Goal: Information Seeking & Learning: Check status

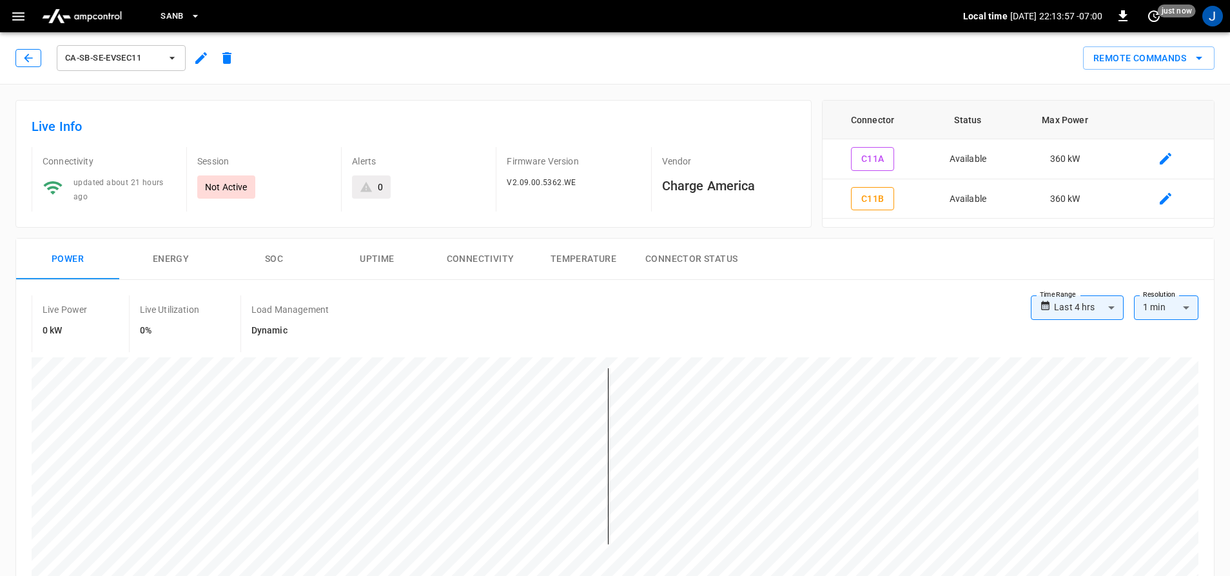
click at [20, 60] on button "button" at bounding box center [28, 58] width 26 height 18
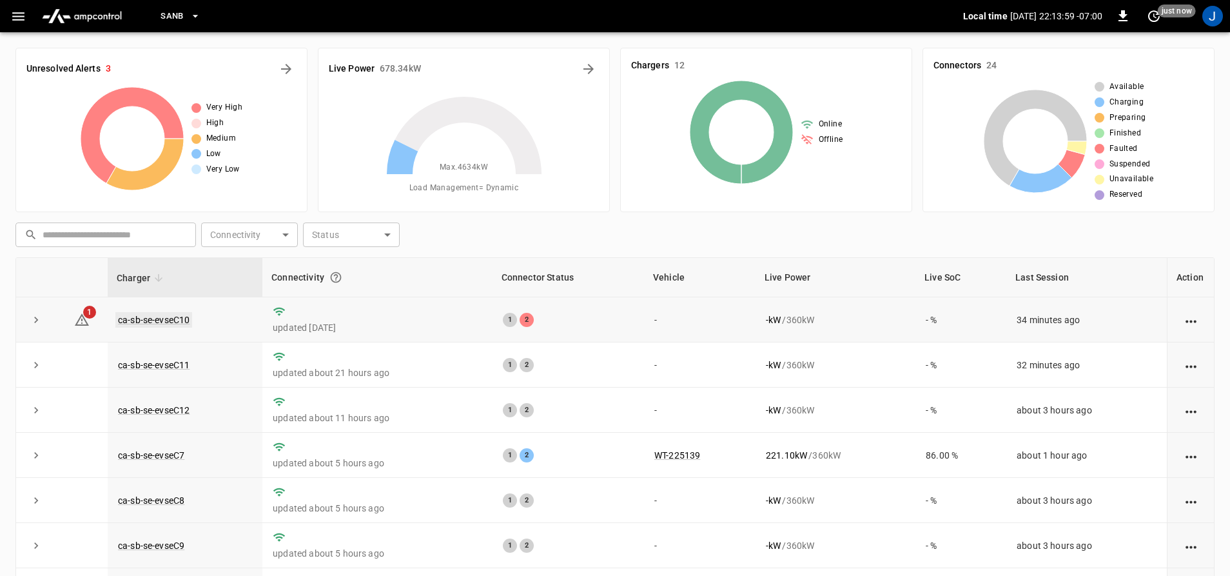
click at [142, 322] on link "ca-sb-se-evseC10" at bounding box center [153, 319] width 77 height 15
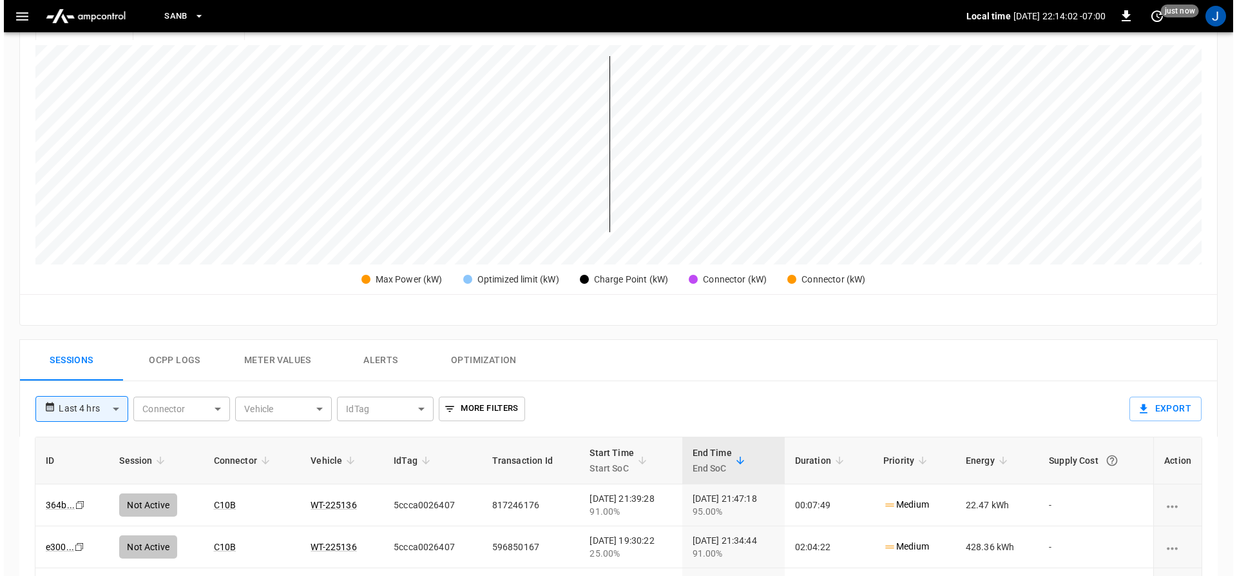
scroll to position [387, 0]
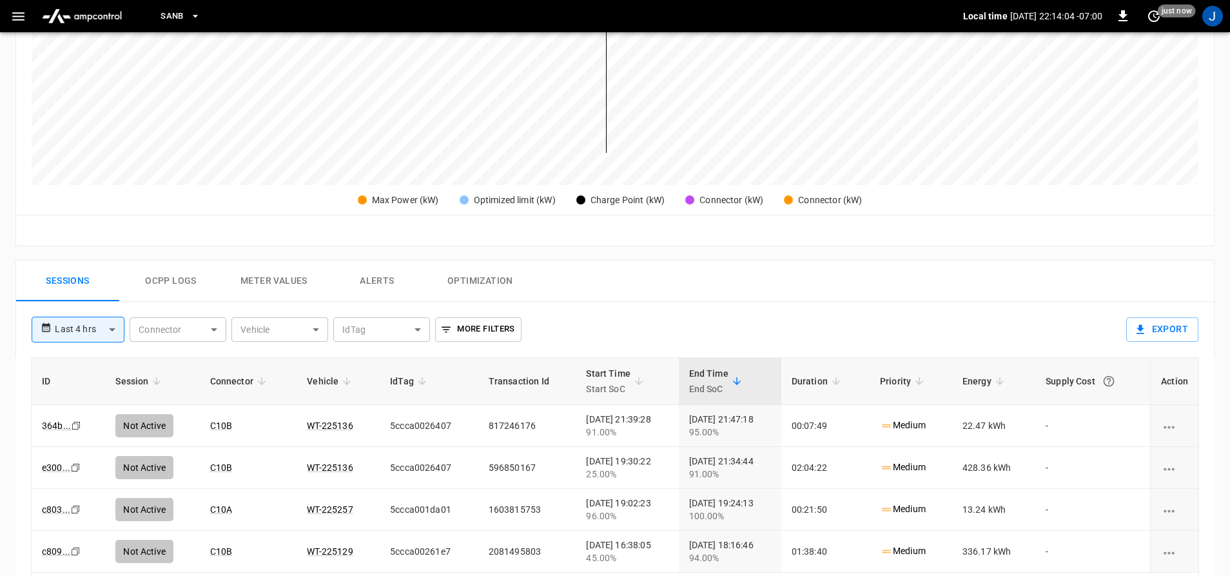
click at [25, 10] on icon "button" at bounding box center [18, 16] width 16 height 16
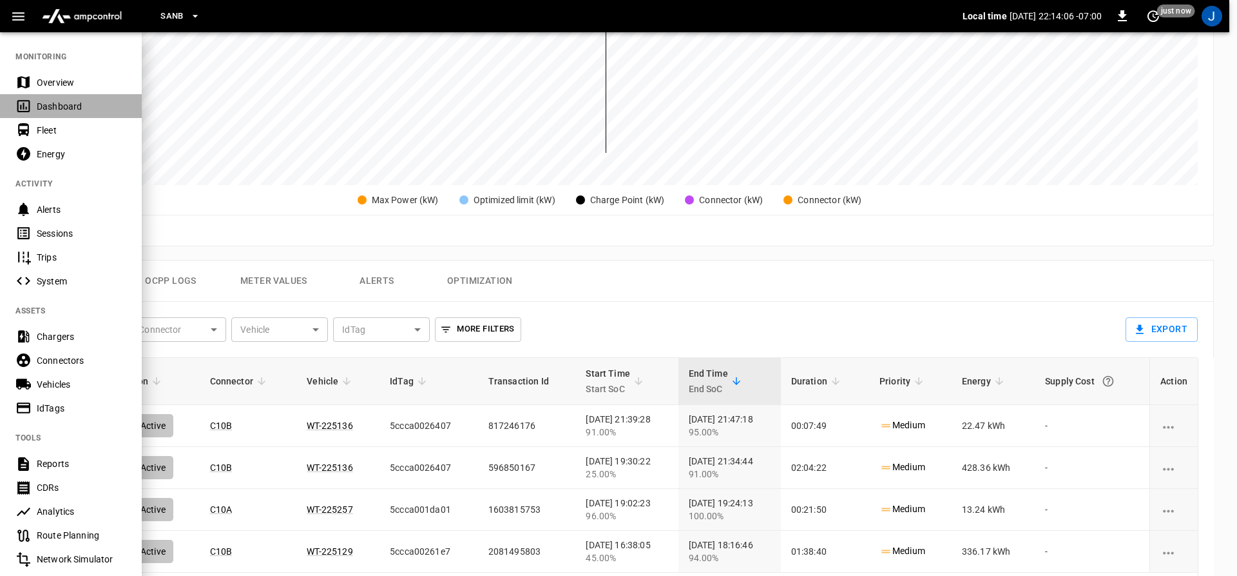
click at [52, 109] on div "Dashboard" at bounding box center [82, 106] width 90 height 13
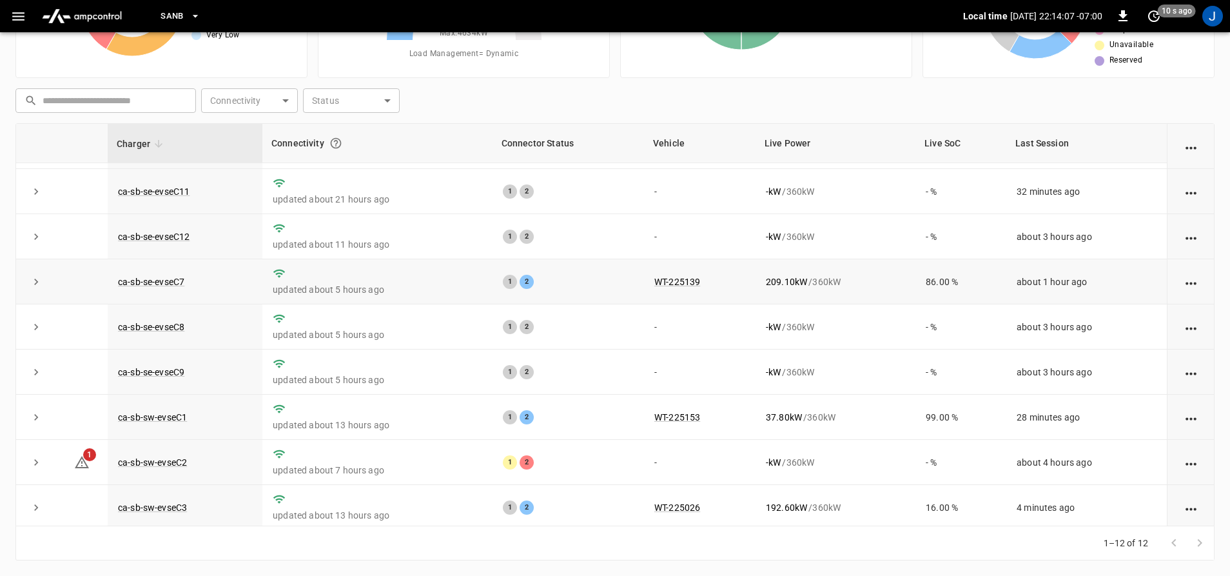
scroll to position [129, 0]
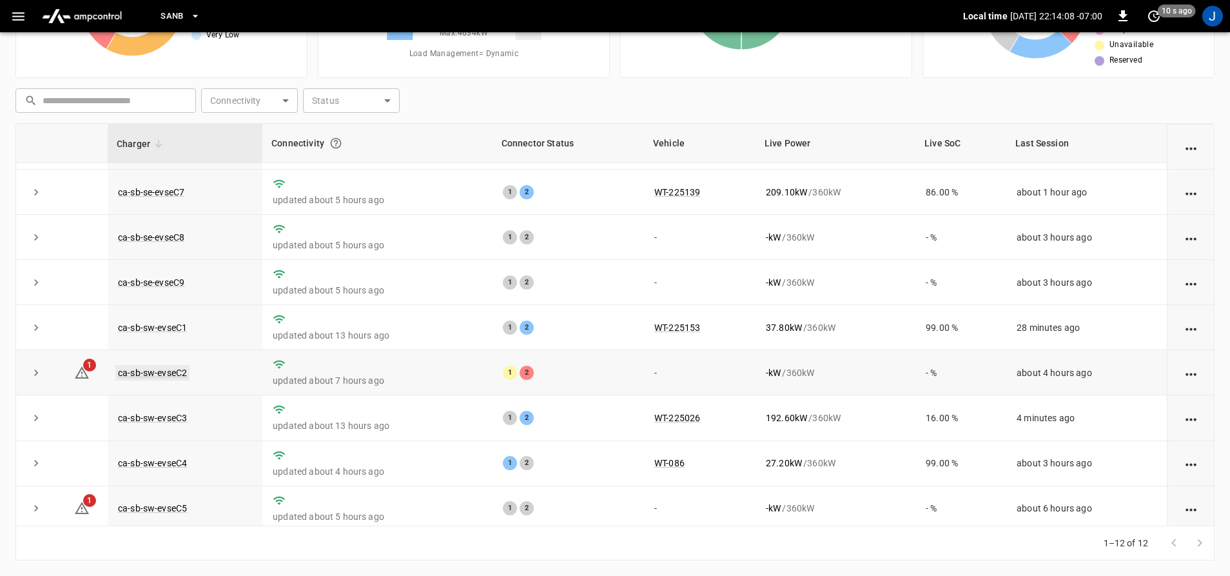
click at [126, 378] on link "ca-sb-sw-evseC2" at bounding box center [152, 372] width 74 height 15
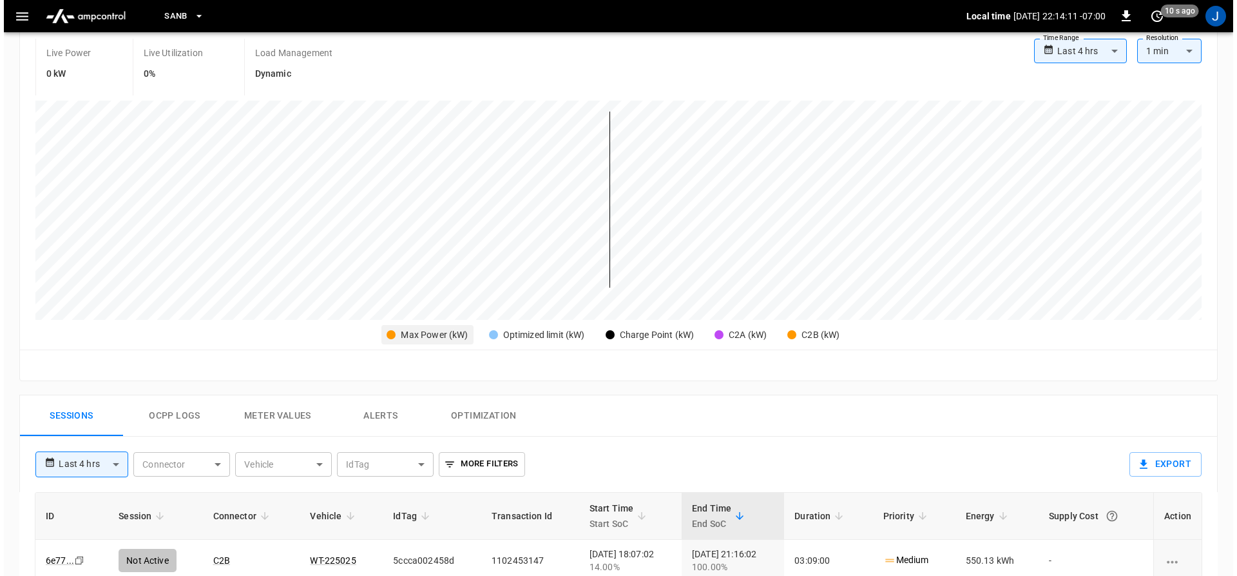
scroll to position [387, 0]
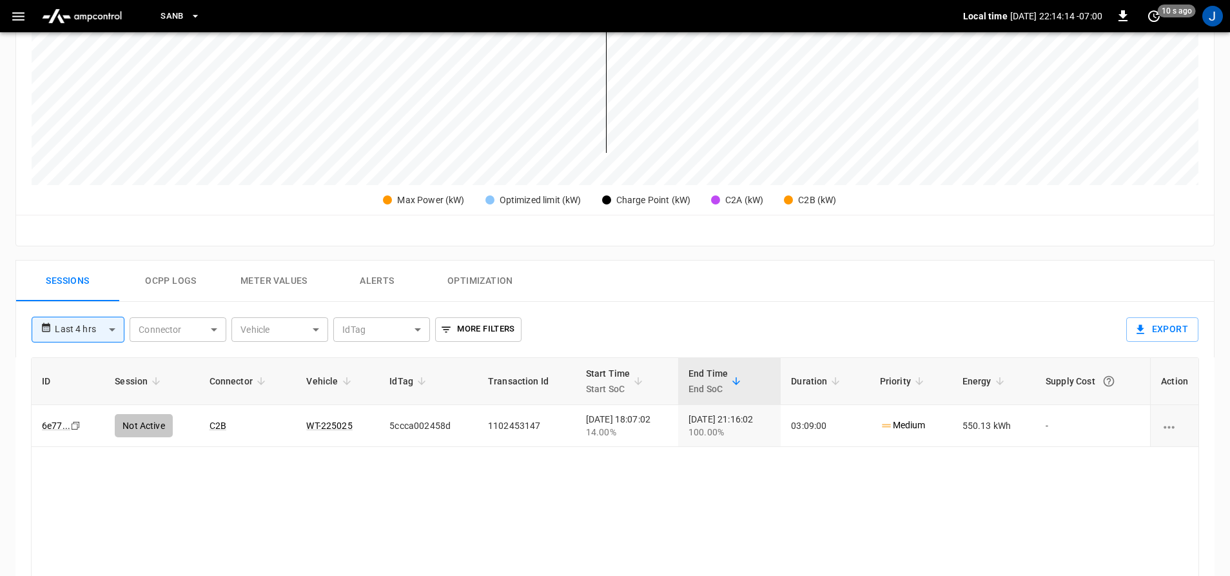
click at [11, 12] on icon "button" at bounding box center [18, 16] width 16 height 16
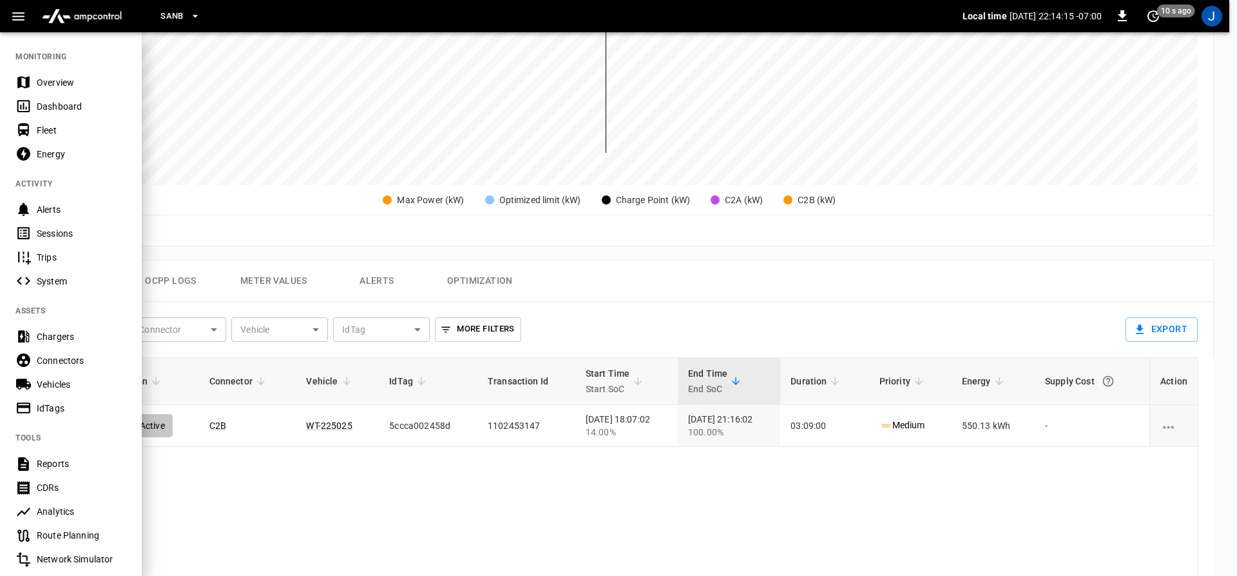
click at [81, 105] on div "Dashboard" at bounding box center [82, 106] width 90 height 13
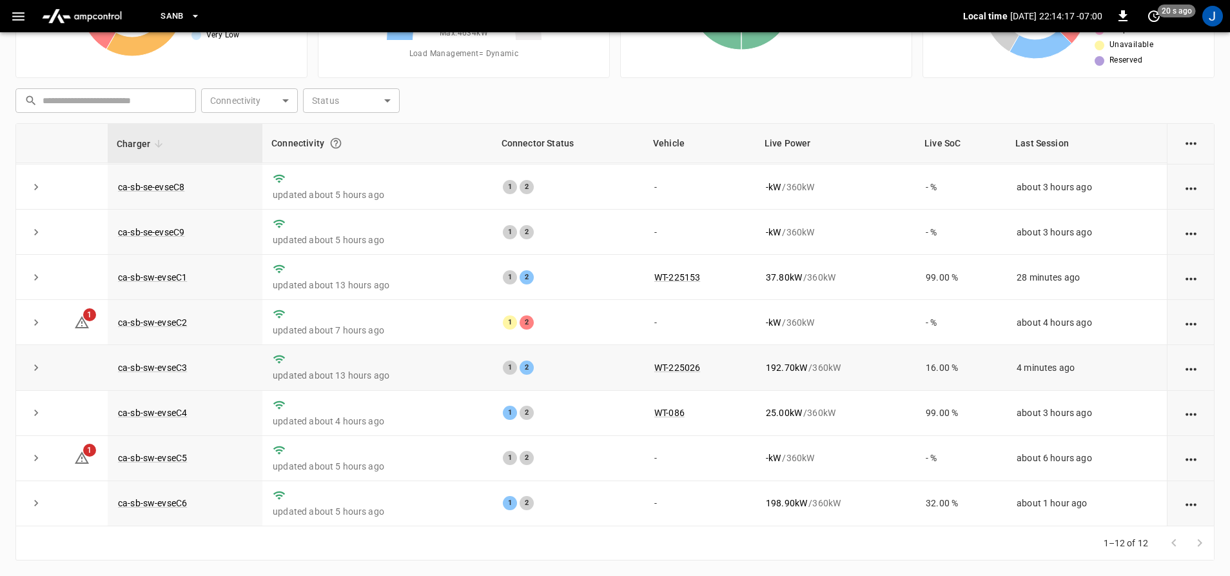
scroll to position [187, 0]
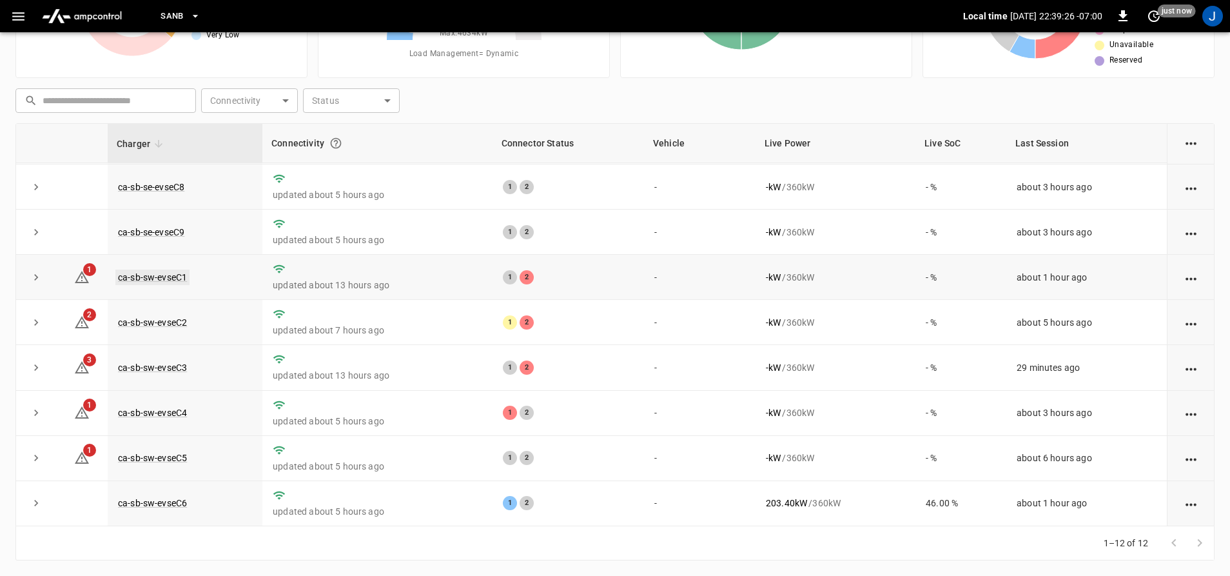
click at [150, 279] on link "ca-sb-sw-evseC1" at bounding box center [152, 276] width 74 height 15
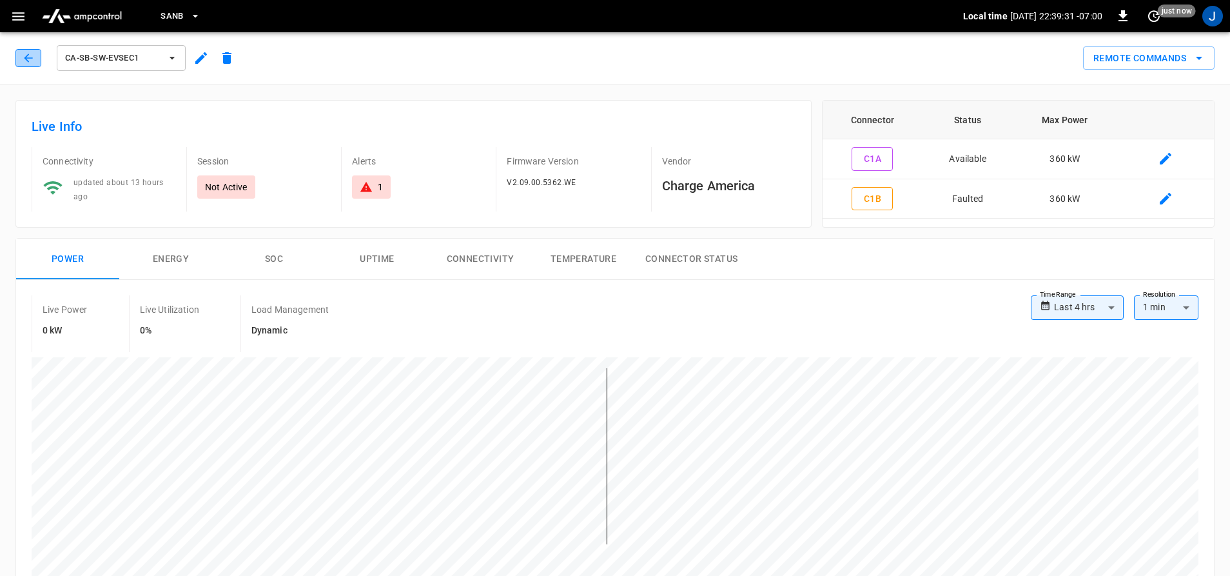
click at [23, 57] on icon "button" at bounding box center [28, 58] width 13 height 13
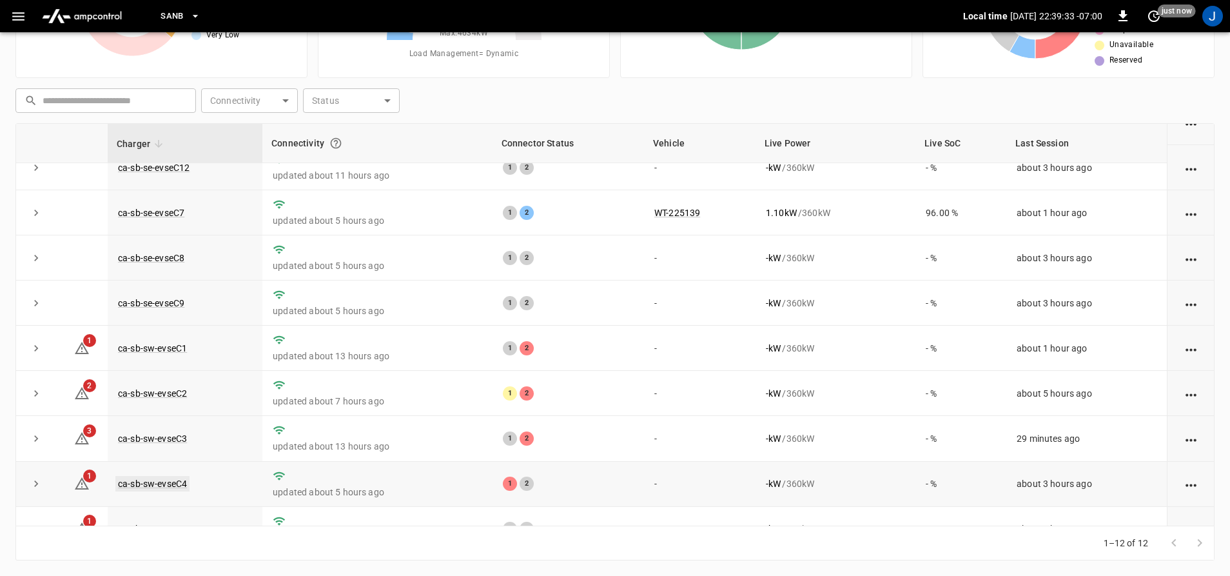
scroll to position [129, 0]
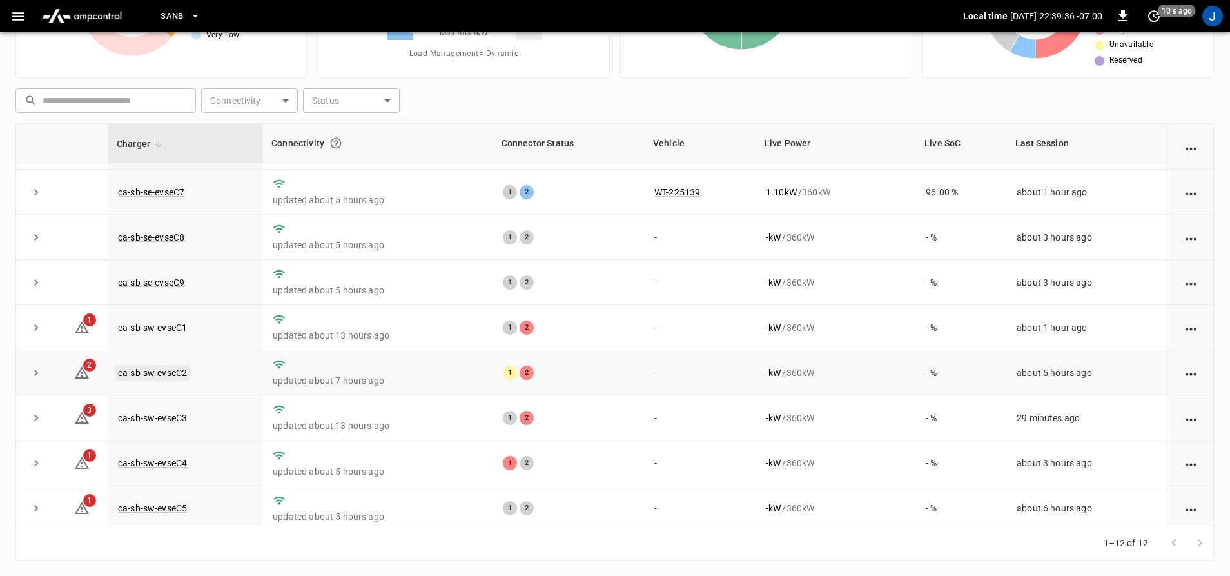
click at [151, 380] on link "ca-sb-sw-evseC2" at bounding box center [152, 372] width 74 height 15
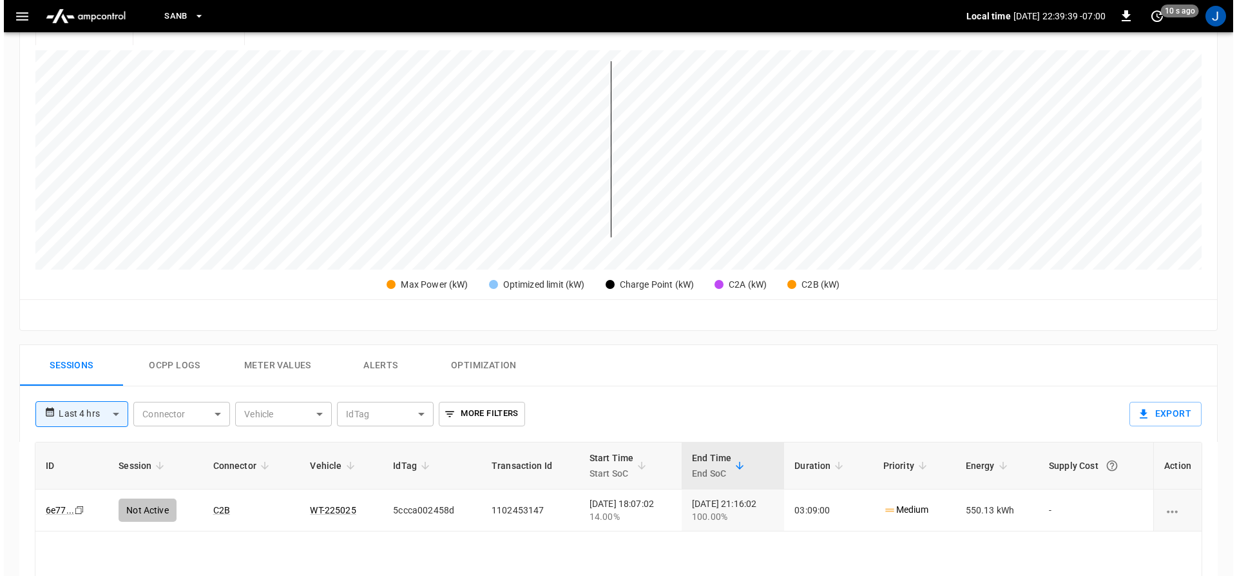
scroll to position [322, 0]
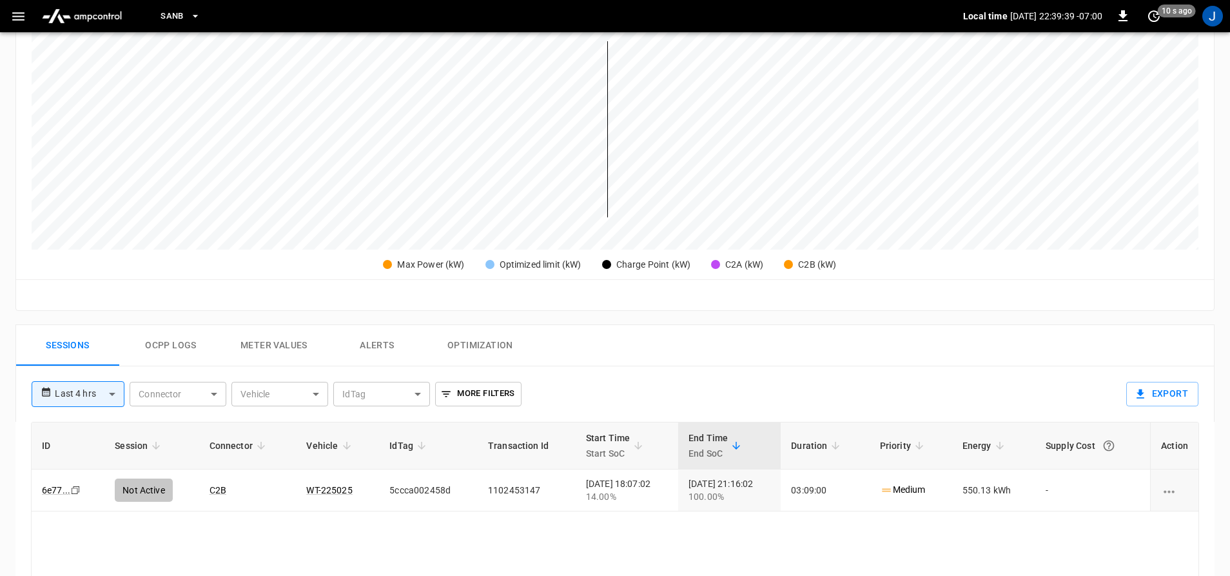
click at [6, 15] on button "button" at bounding box center [18, 17] width 26 height 24
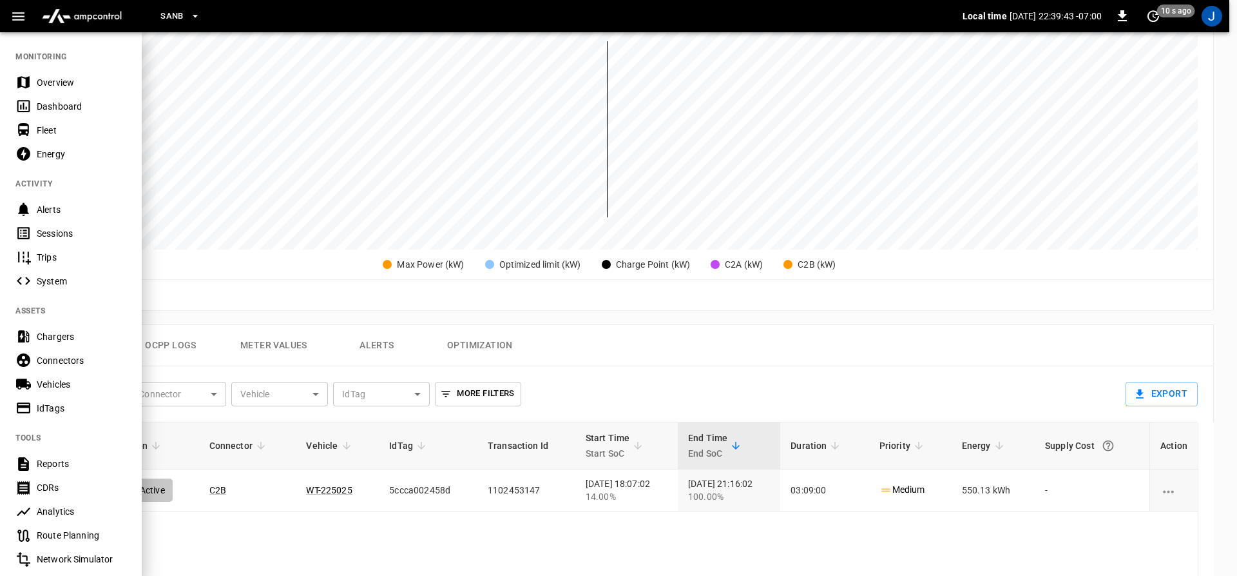
click at [83, 108] on div "Dashboard" at bounding box center [82, 106] width 90 height 13
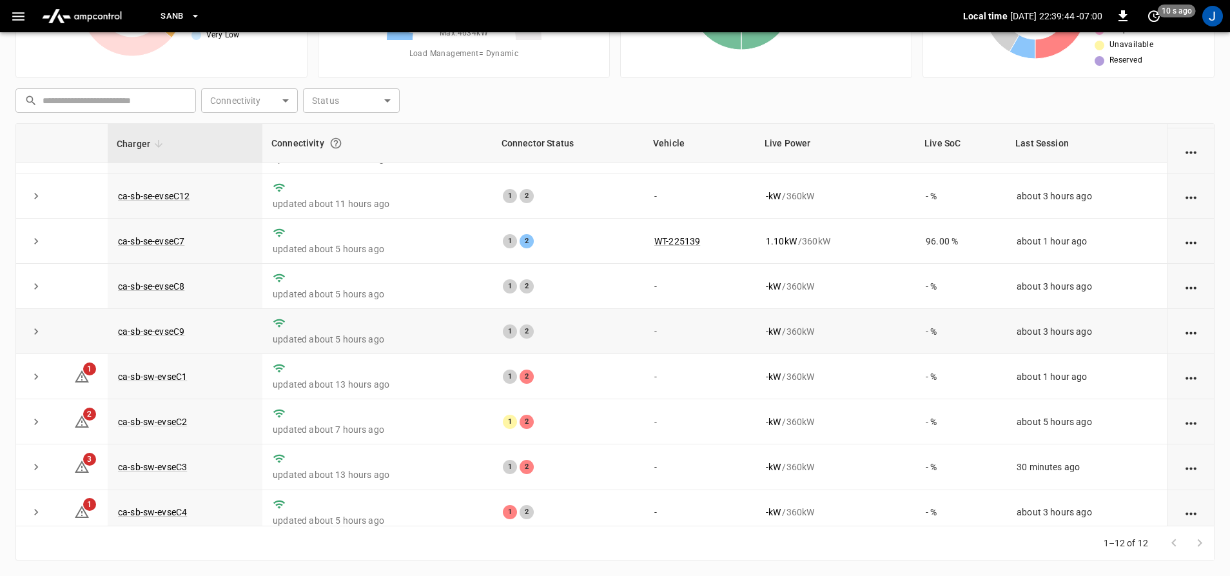
scroll to position [187, 0]
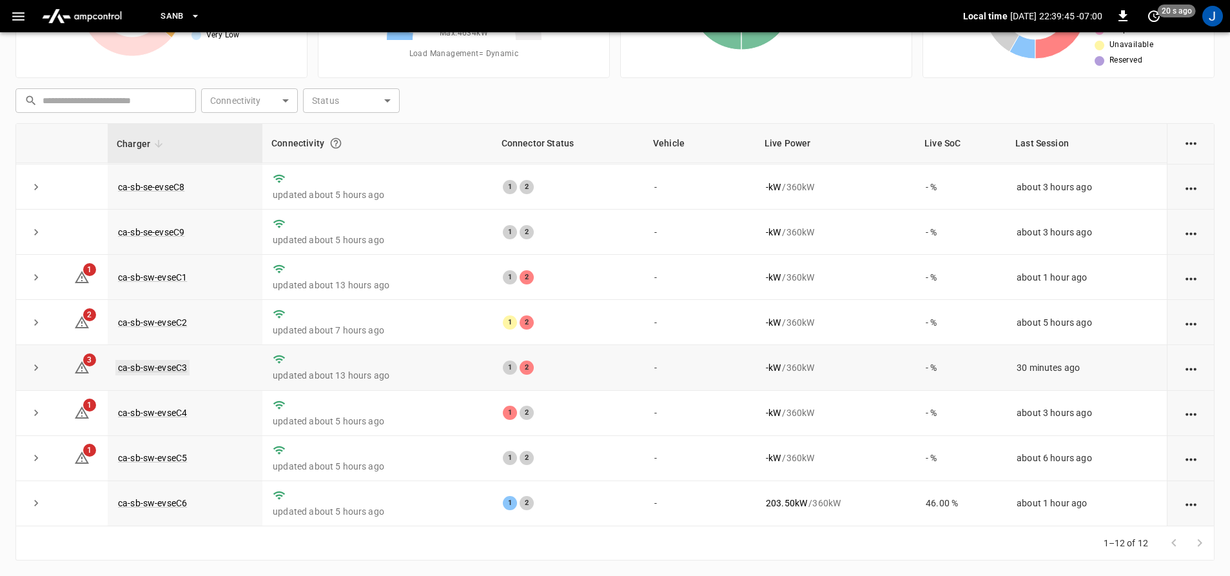
click at [171, 362] on link "ca-sb-sw-evseC3" at bounding box center [152, 367] width 74 height 15
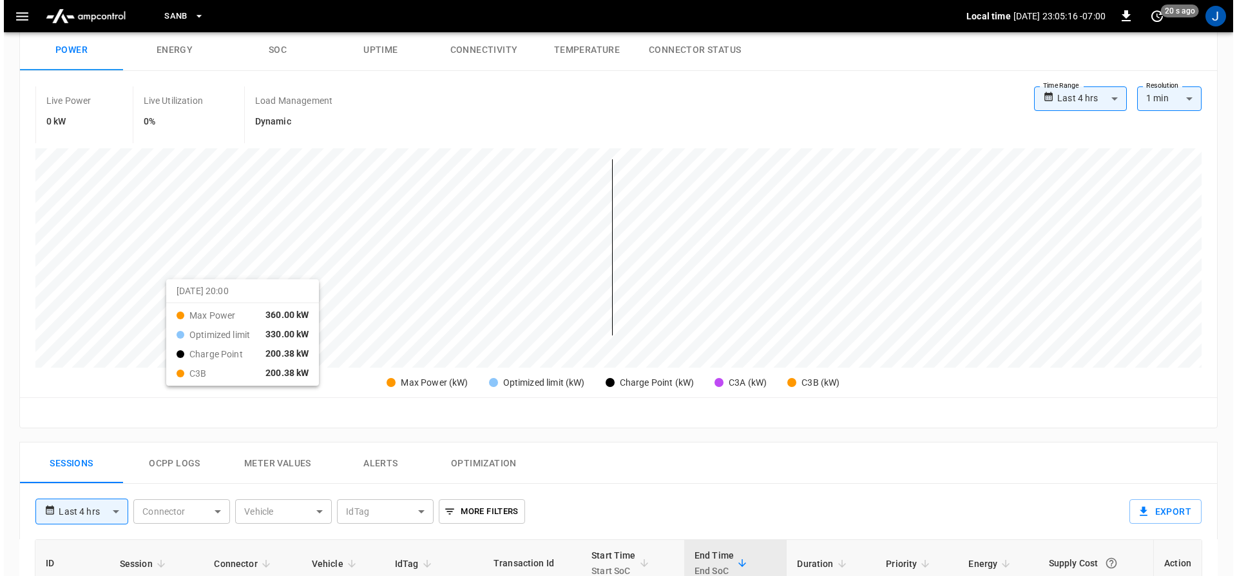
scroll to position [193, 0]
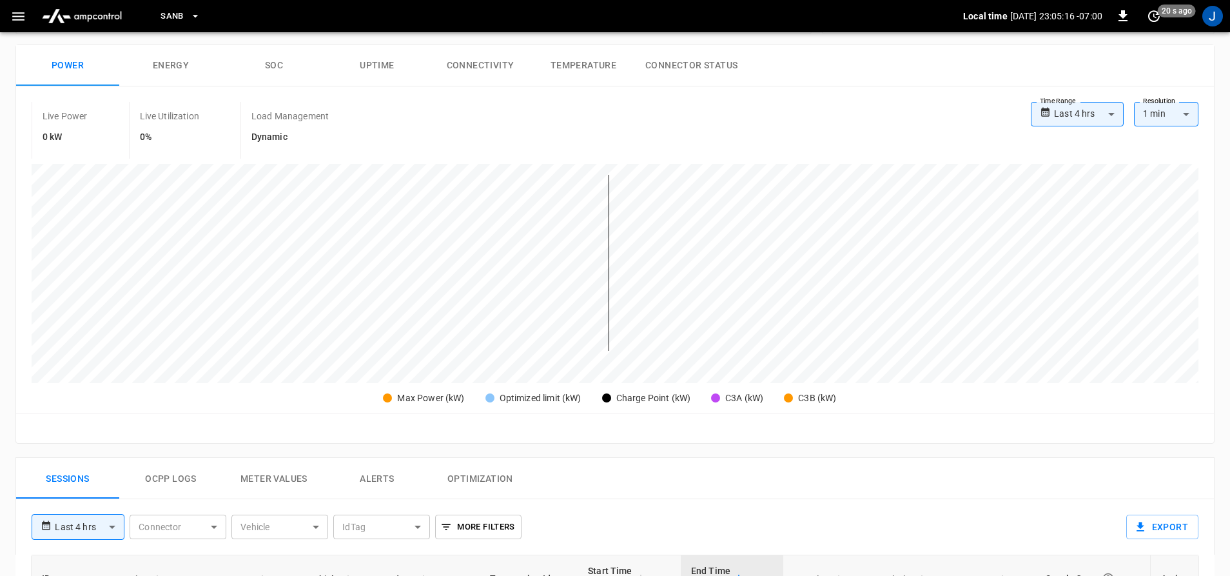
click at [12, 19] on icon "button" at bounding box center [18, 16] width 16 height 16
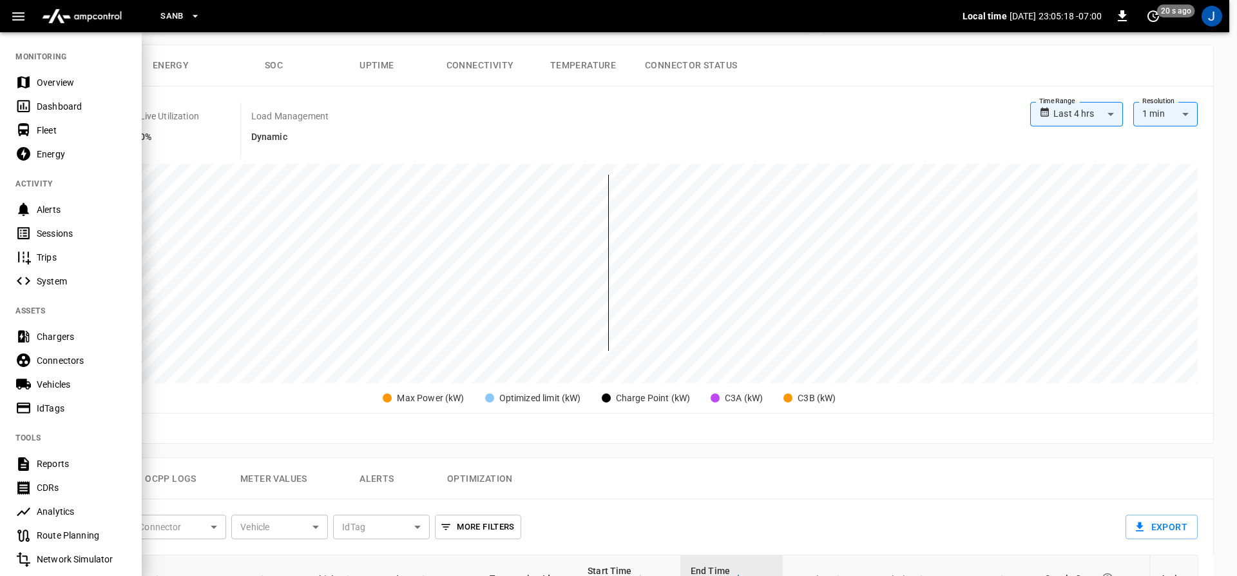
click at [53, 118] on div "Fleet" at bounding box center [71, 130] width 142 height 24
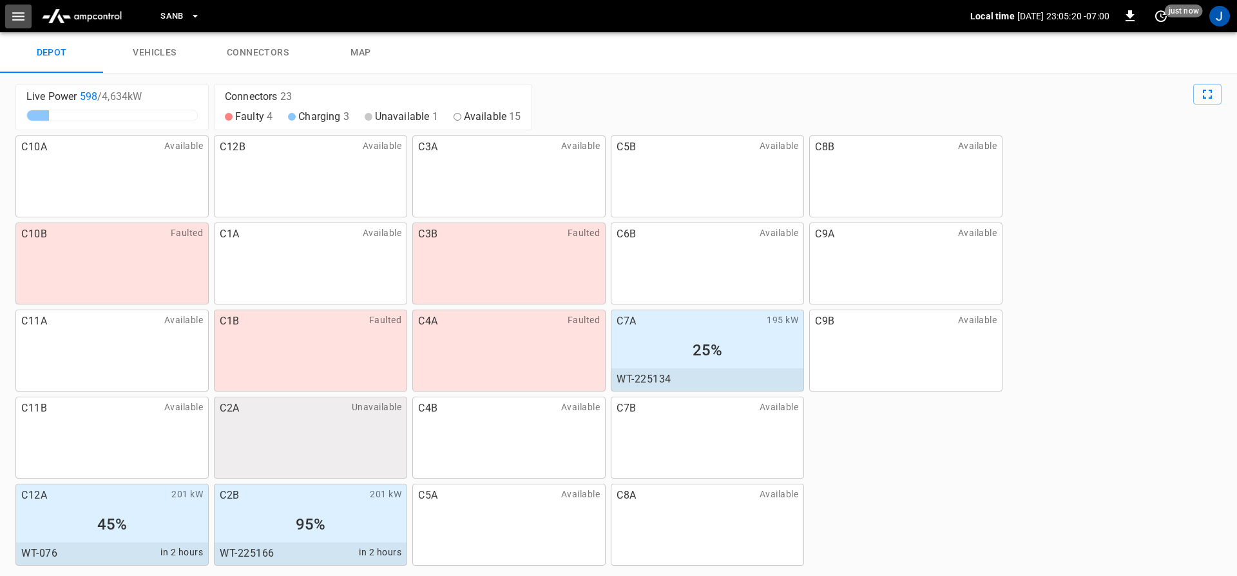
click at [29, 19] on button "button" at bounding box center [18, 17] width 26 height 24
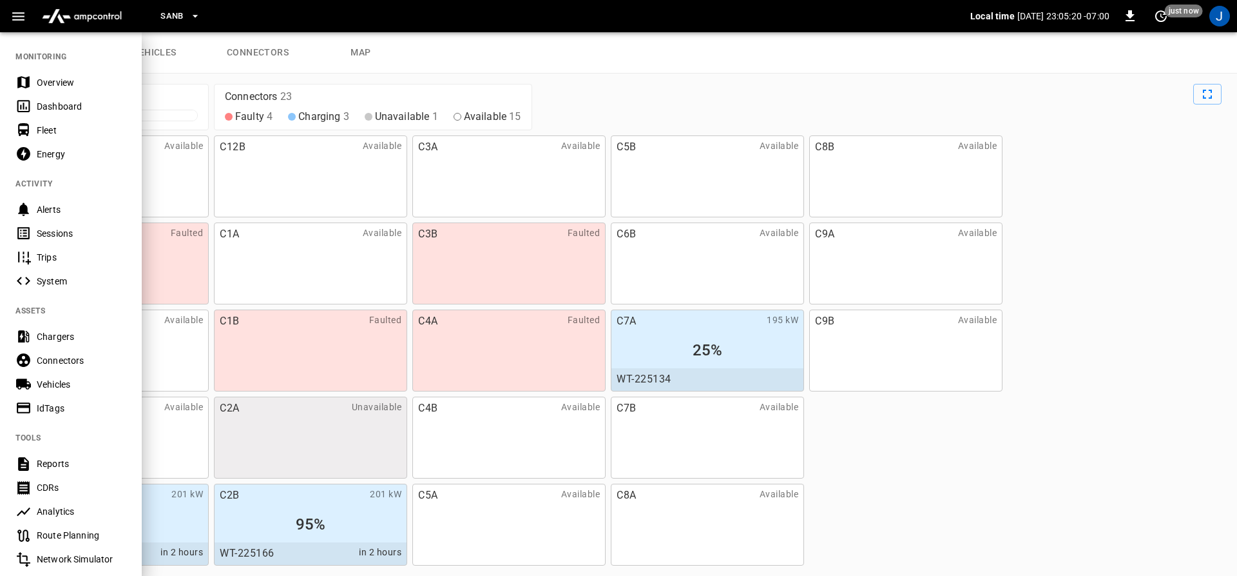
click at [35, 111] on div "Dashboard" at bounding box center [71, 106] width 142 height 24
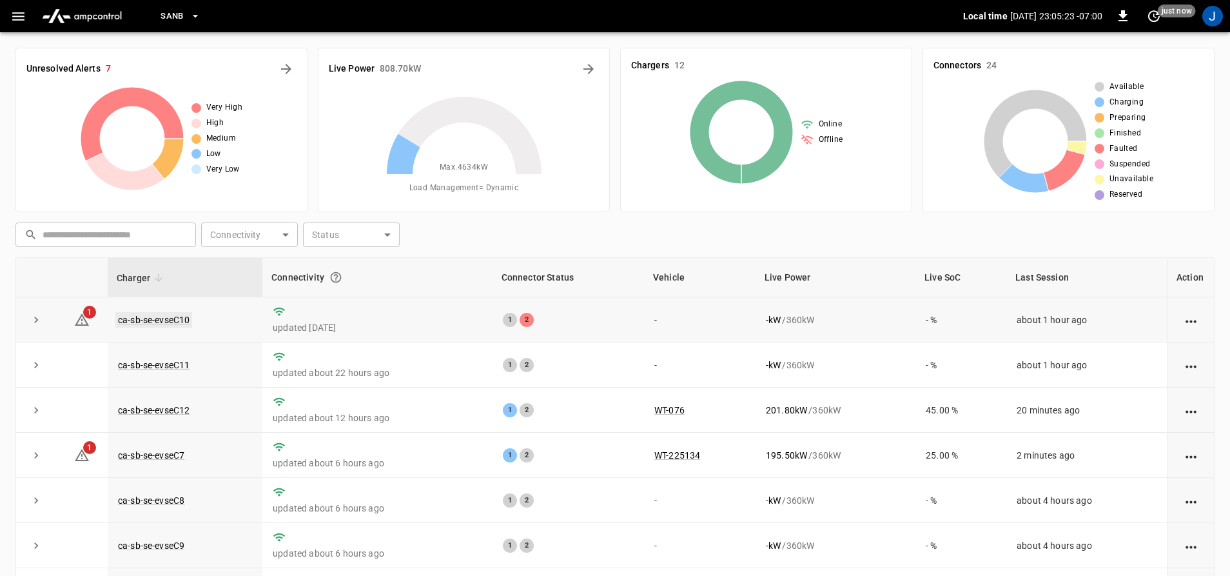
click at [164, 317] on link "ca-sb-se-evseC10" at bounding box center [153, 319] width 77 height 15
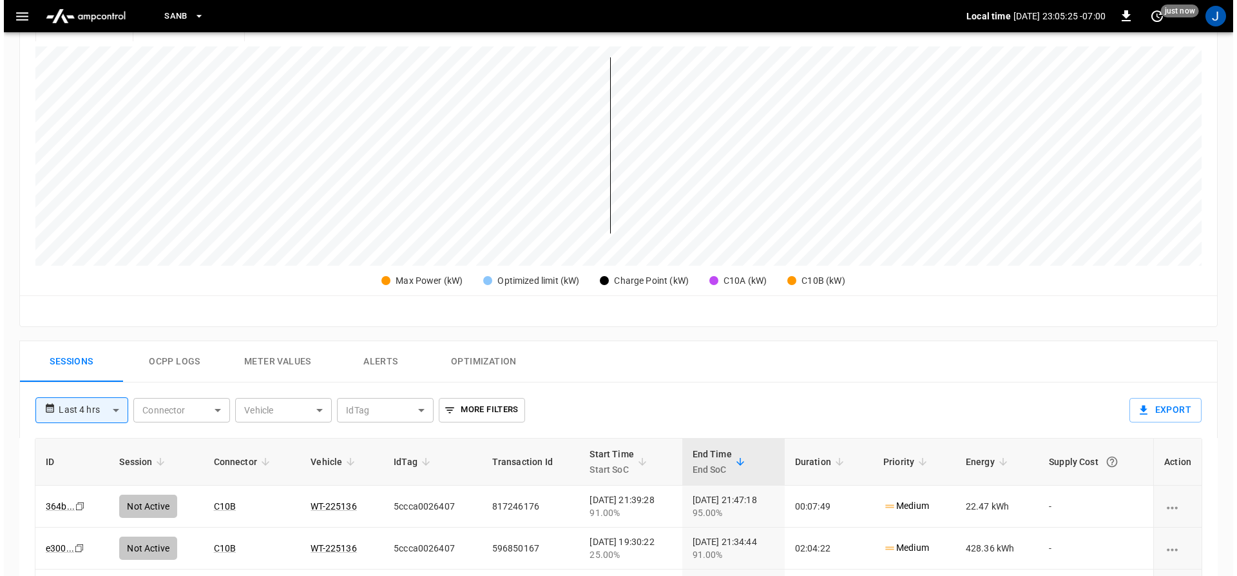
scroll to position [322, 0]
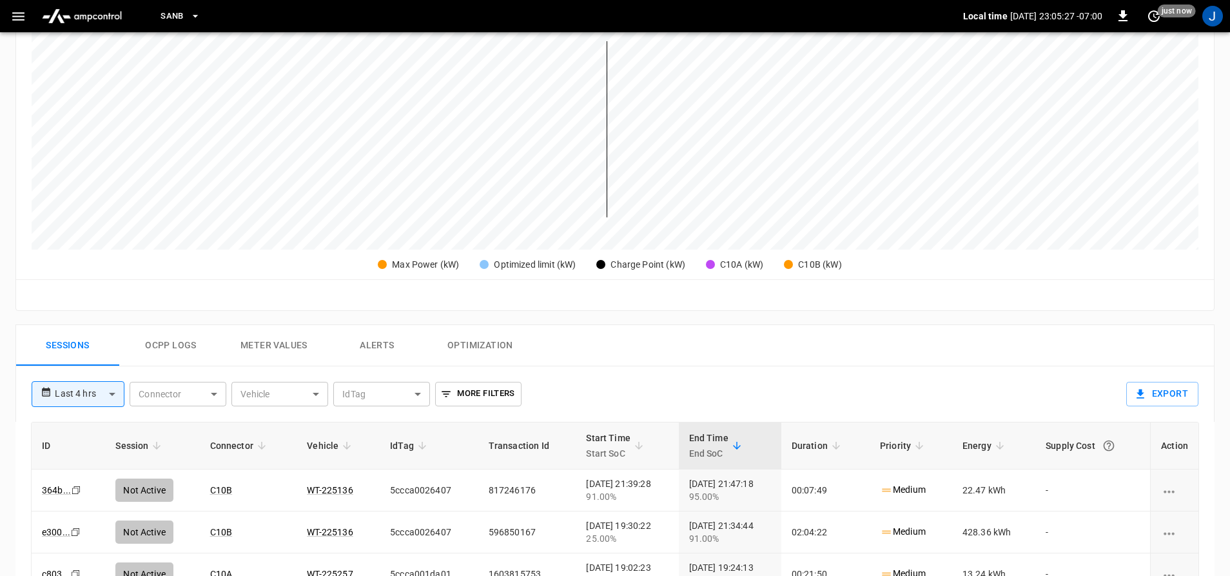
click at [18, 19] on icon "button" at bounding box center [18, 16] width 12 height 8
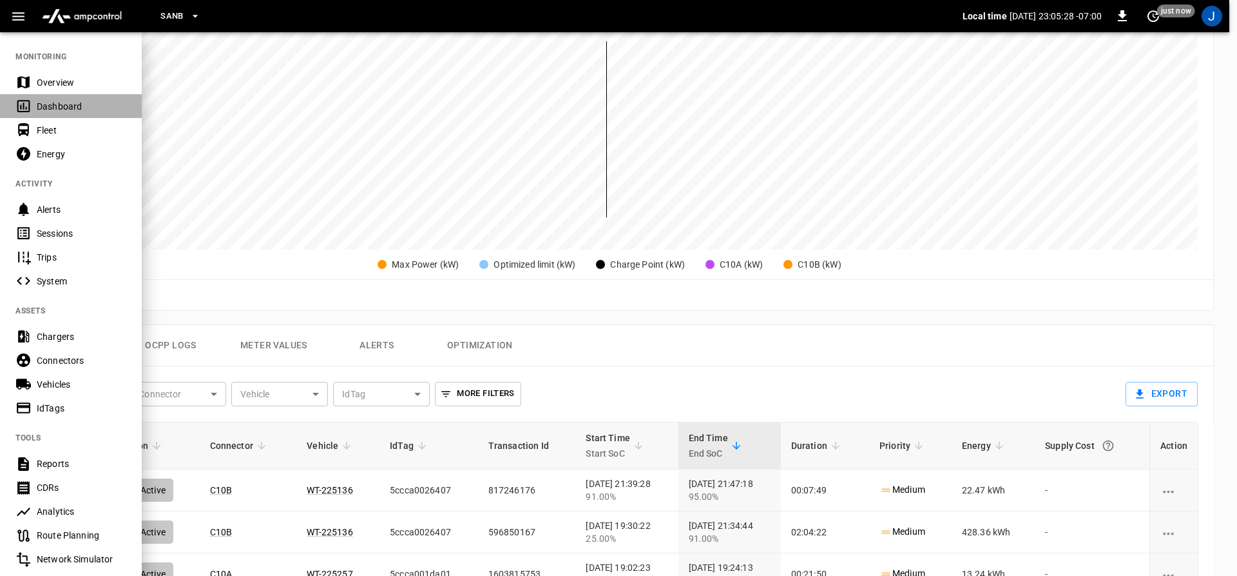
click at [24, 101] on icon at bounding box center [23, 106] width 13 height 12
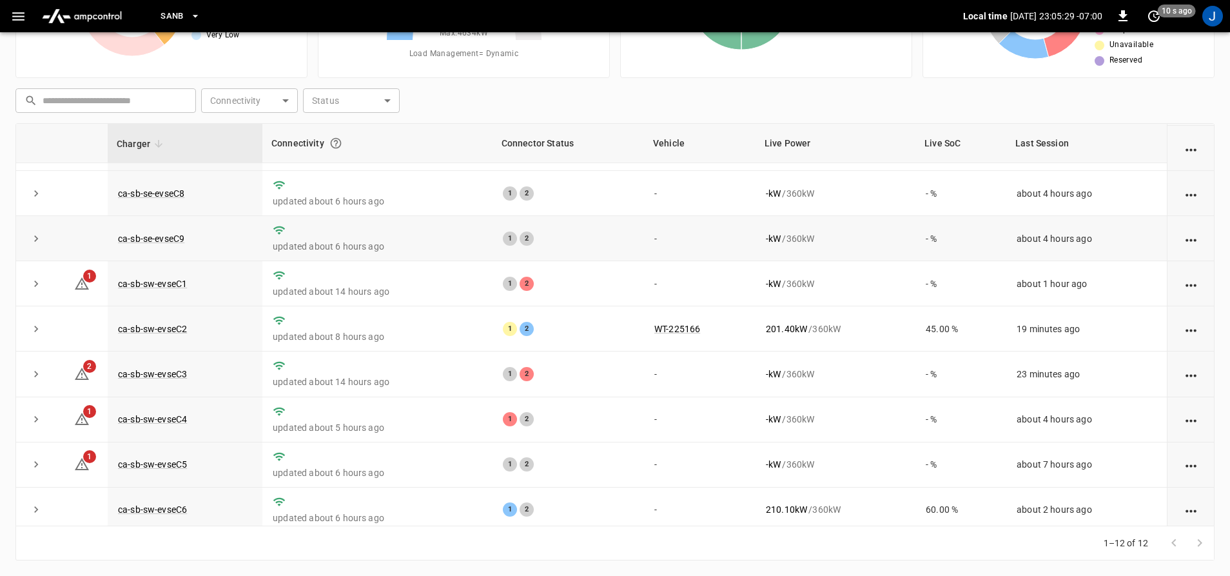
scroll to position [187, 0]
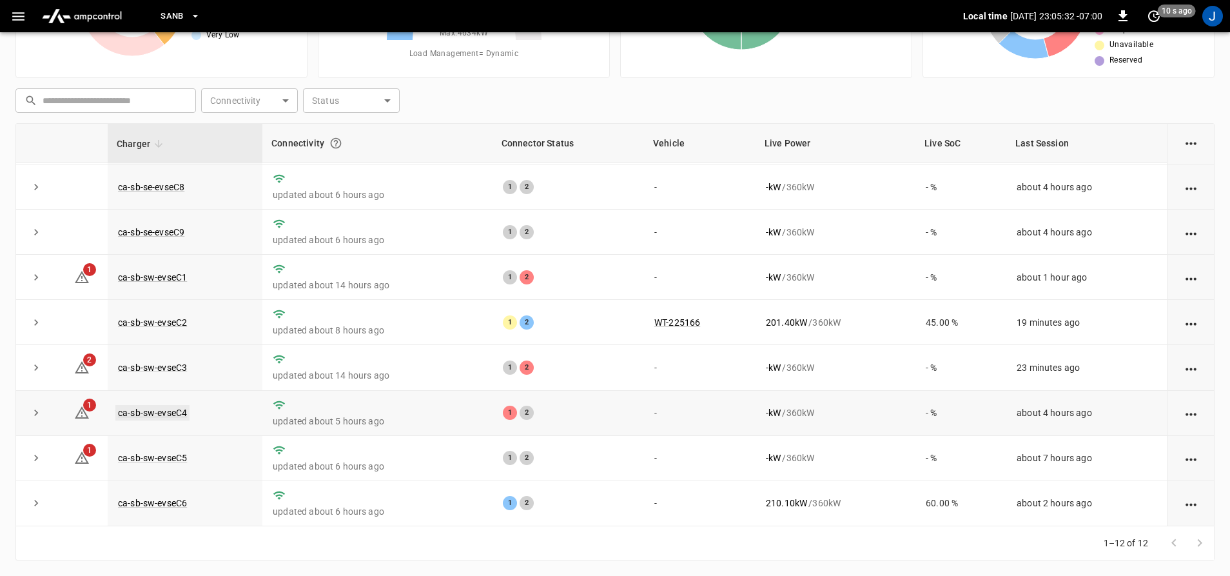
click at [162, 407] on link "ca-sb-sw-evseC4" at bounding box center [152, 412] width 74 height 15
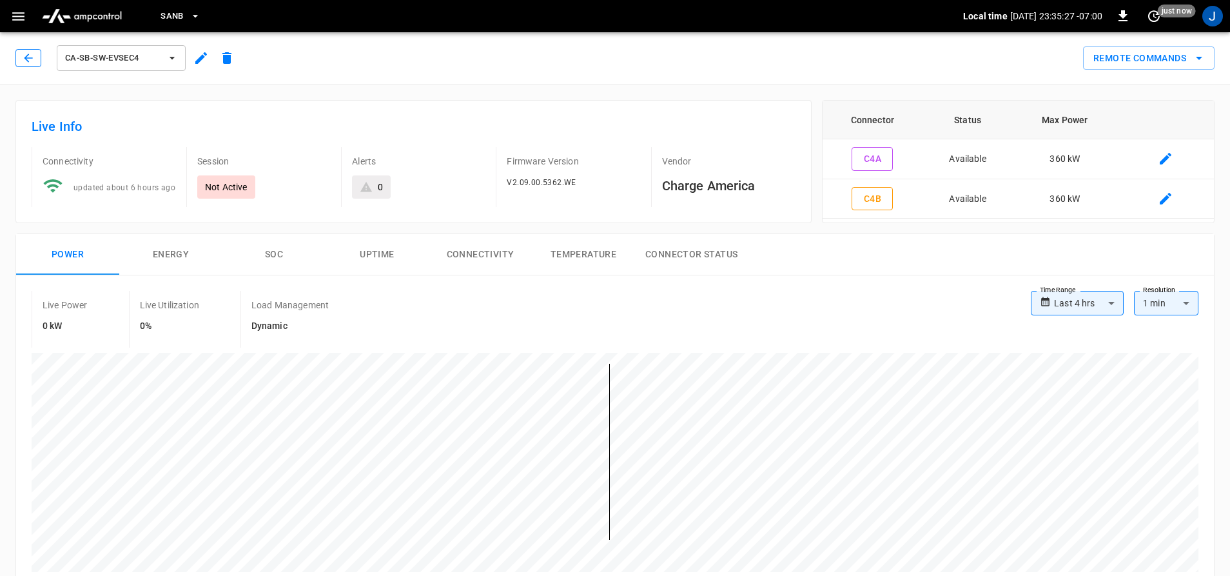
click at [33, 62] on icon "button" at bounding box center [28, 58] width 13 height 13
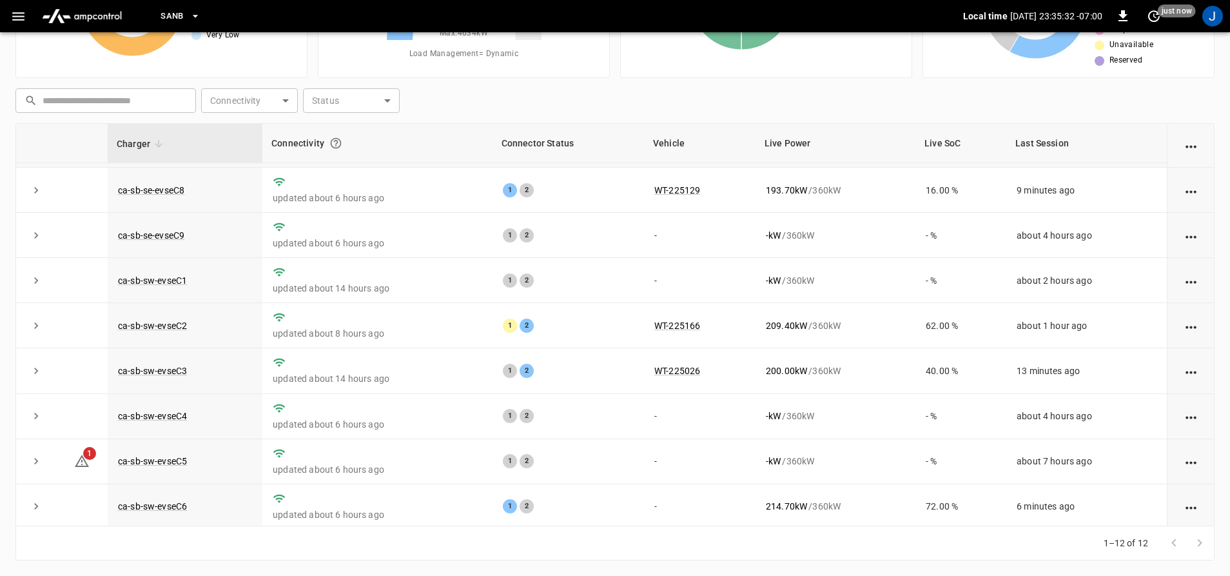
scroll to position [187, 0]
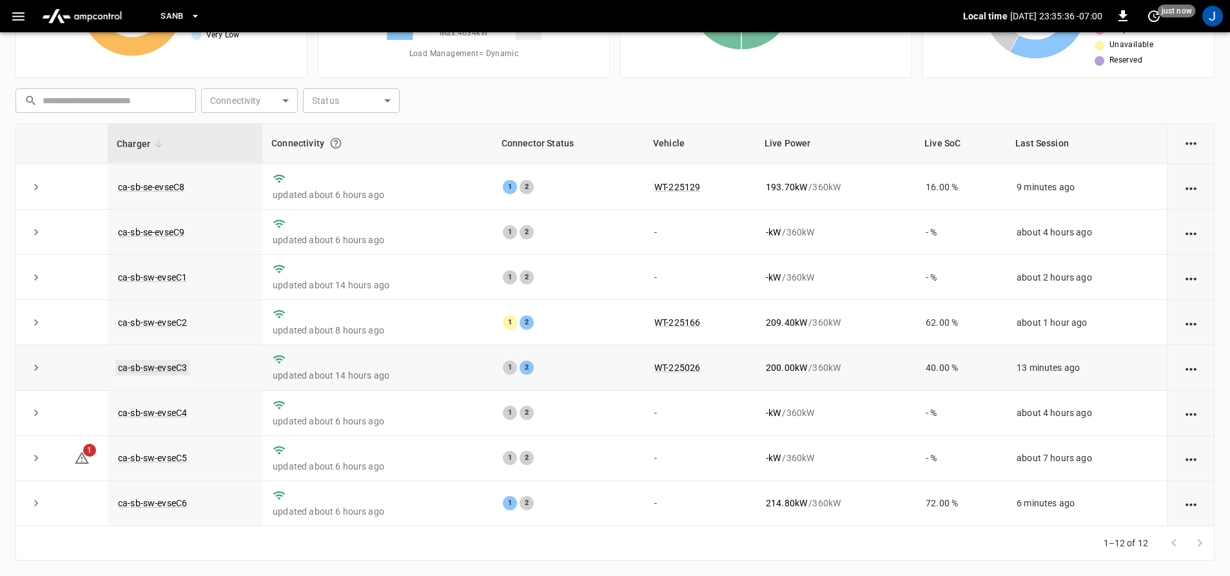
click at [181, 365] on link "ca-sb-sw-evseC3" at bounding box center [152, 367] width 74 height 15
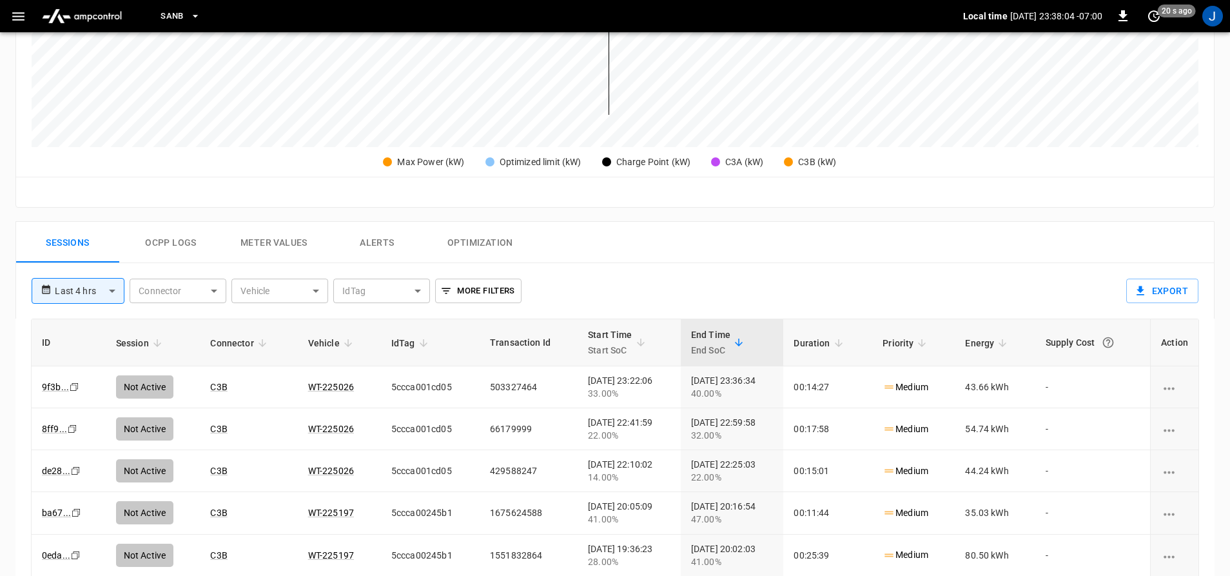
scroll to position [451, 0]
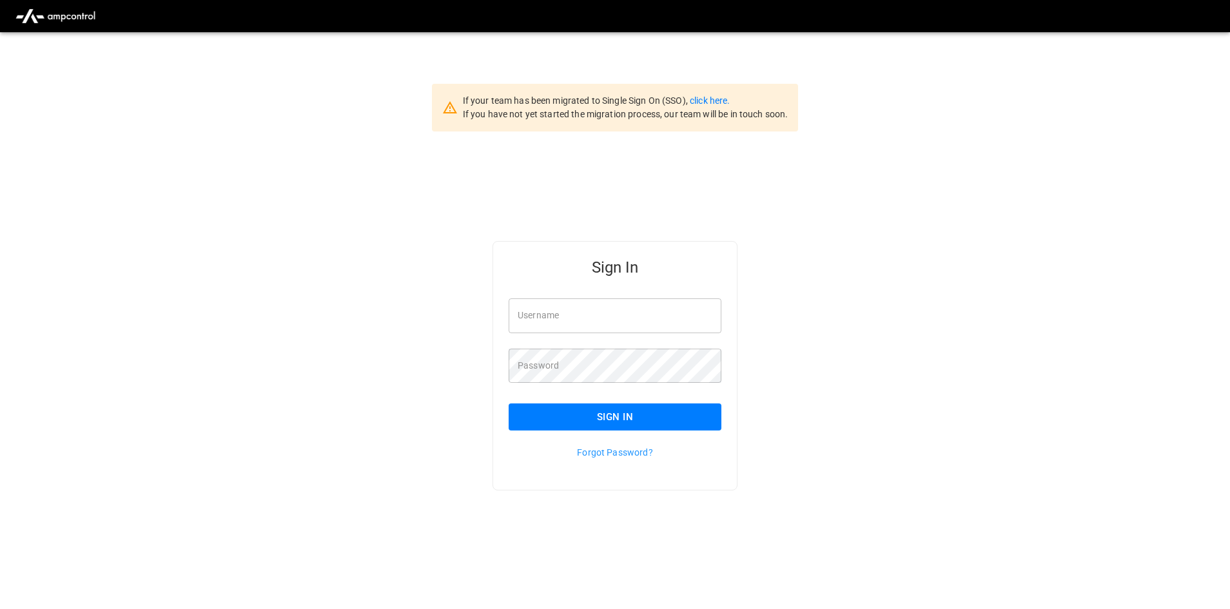
type input "**********"
click at [608, 409] on button "Sign In" at bounding box center [614, 416] width 213 height 27
